Goal: Navigation & Orientation: Go to known website

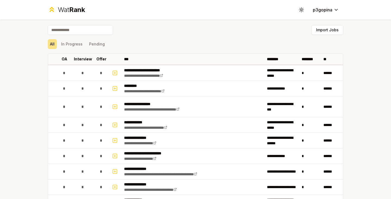
click at [68, 46] on button "In Progress" at bounding box center [72, 44] width 26 height 10
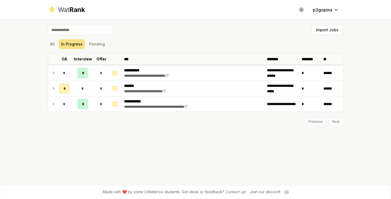
click at [60, 11] on div "Wat Rank" at bounding box center [71, 9] width 27 height 9
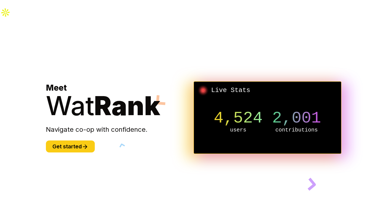
click at [89, 90] on span "Wat" at bounding box center [70, 106] width 48 height 32
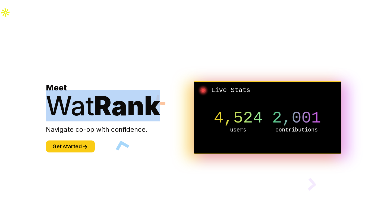
click at [89, 90] on span "Wat" at bounding box center [70, 106] width 48 height 32
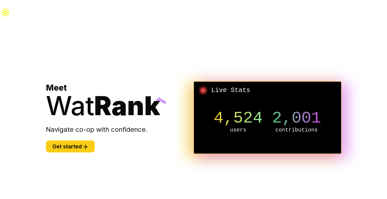
drag, startPoint x: 112, startPoint y: 121, endPoint x: 166, endPoint y: 139, distance: 56.2
click at [166, 139] on section "Meet Wat Rank Navigate co-op with confidence. Get started Live Stats 4,524 user…" at bounding box center [193, 117] width 313 height 199
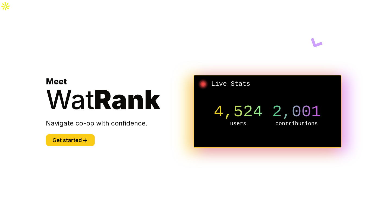
scroll to position [7, 0]
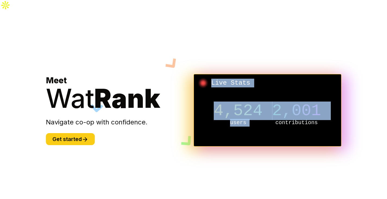
drag, startPoint x: 200, startPoint y: 64, endPoint x: 275, endPoint y: 118, distance: 93.2
click at [275, 118] on div "Live Stats 4,524 users 2,001 contributions" at bounding box center [268, 110] width 148 height 72
click at [273, 117] on div "4,524 users 2,001 contributions" at bounding box center [267, 114] width 139 height 54
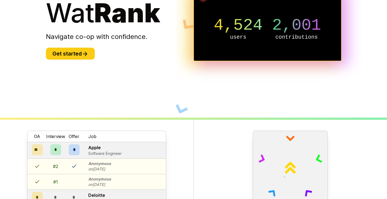
scroll to position [0, 0]
